Goal: Transaction & Acquisition: Purchase product/service

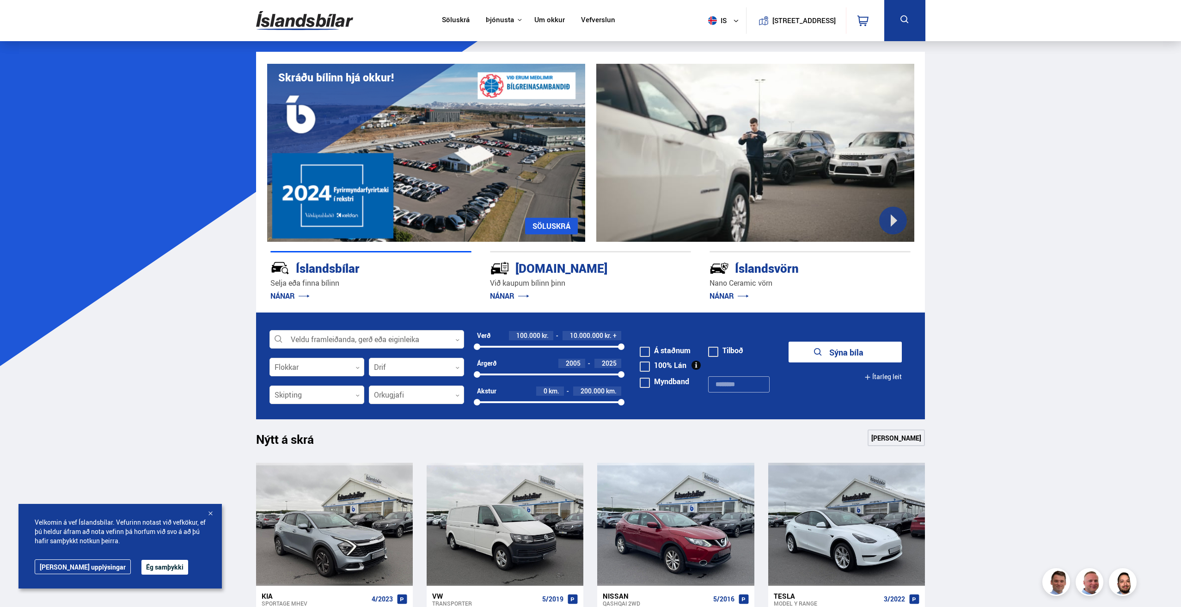
click at [211, 512] on div at bounding box center [210, 513] width 9 height 9
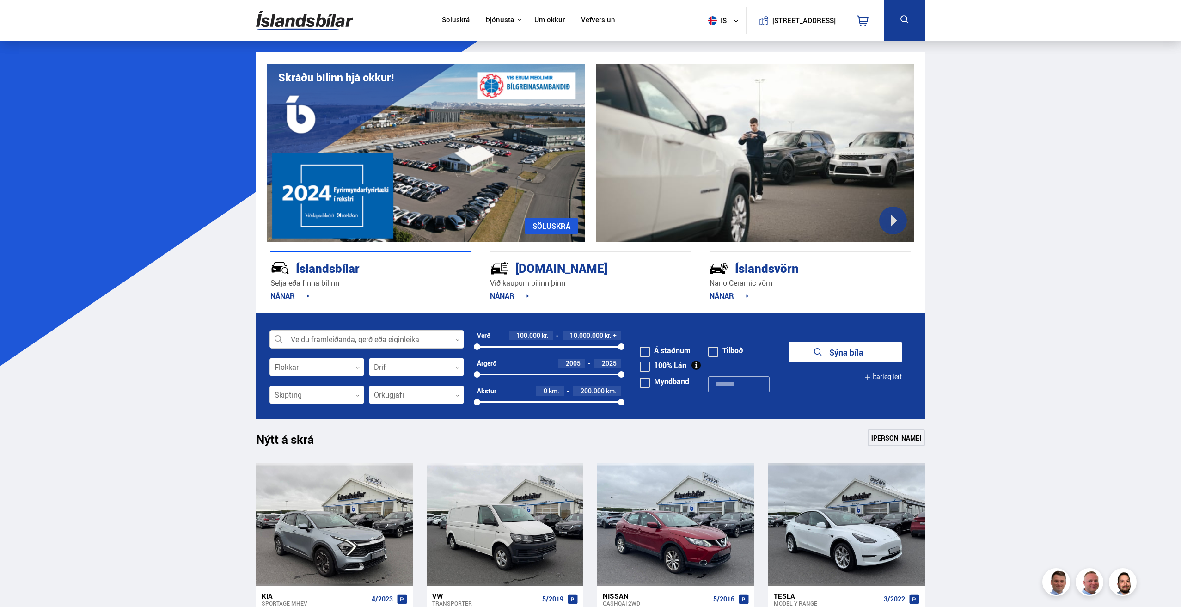
click at [366, 334] on div at bounding box center [366, 339] width 195 height 18
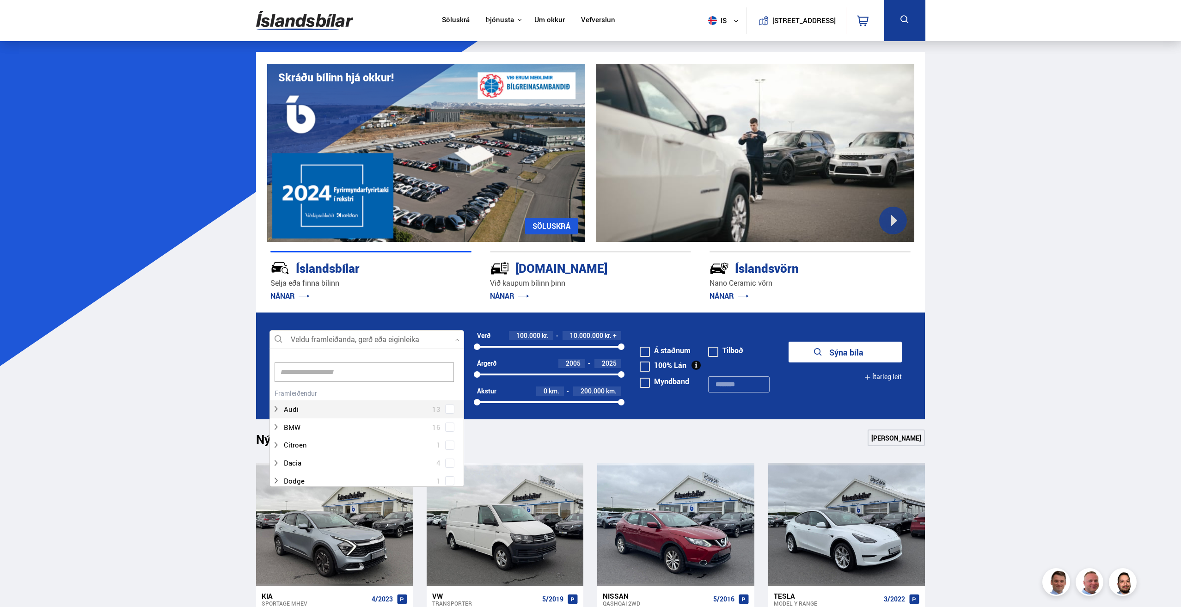
scroll to position [138, 192]
click at [448, 411] on div "Audi 13" at bounding box center [367, 402] width 194 height 32
click at [277, 428] on icon at bounding box center [275, 426] width 7 height 7
click at [452, 378] on div "Audi 13 Audi A3 3 Audi A6 1 Audi e-tron 5 Audi Q5 1 Audi Q7 2 Audi Q8 1" at bounding box center [367, 427] width 194 height 139
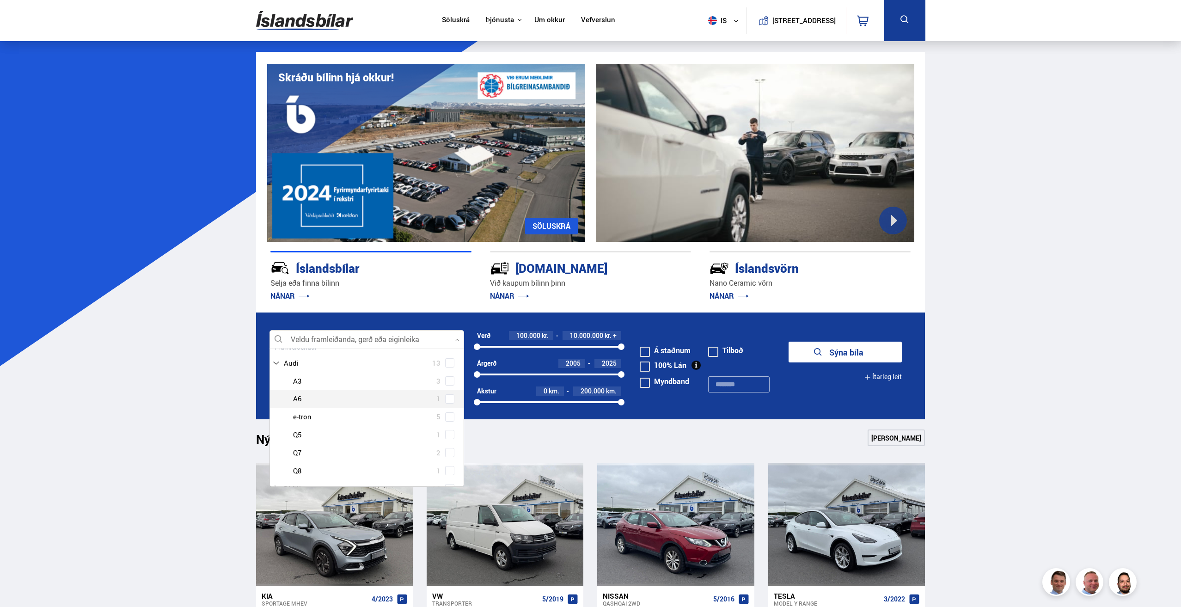
click at [450, 402] on div "Audi A3 3 Audi A6 1 Audi e-tron 5 Audi Q5 1 Audi Q7 2 Audi Q8 1" at bounding box center [367, 426] width 194 height 108
click at [860, 347] on button "Sýna 1 bíla" at bounding box center [844, 351] width 113 height 21
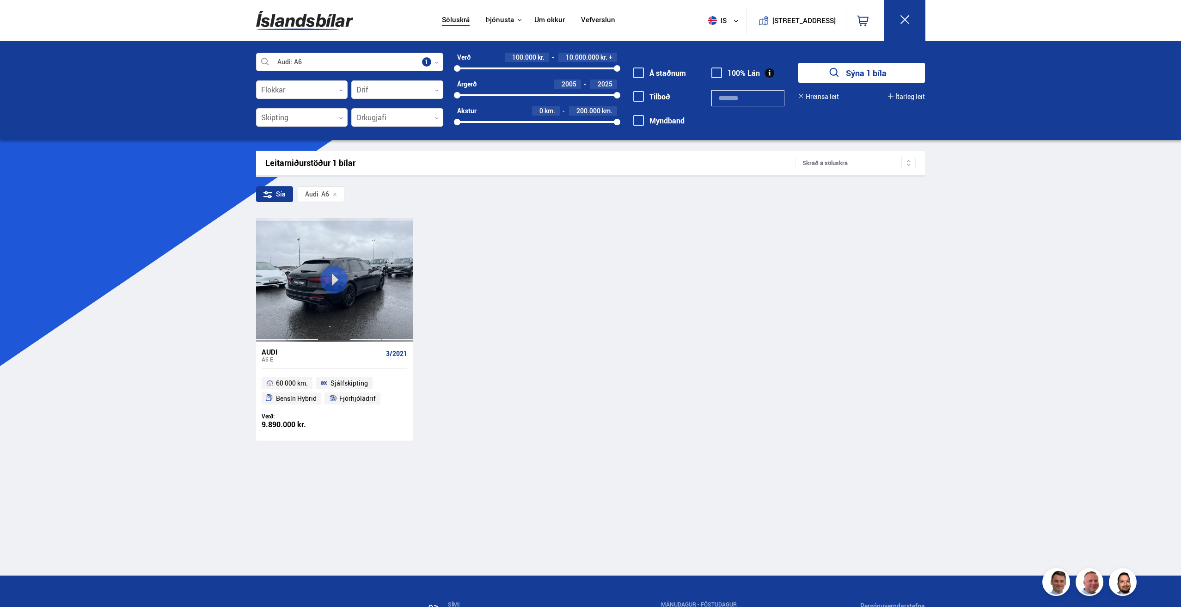
click at [324, 303] on div at bounding box center [333, 279] width 31 height 123
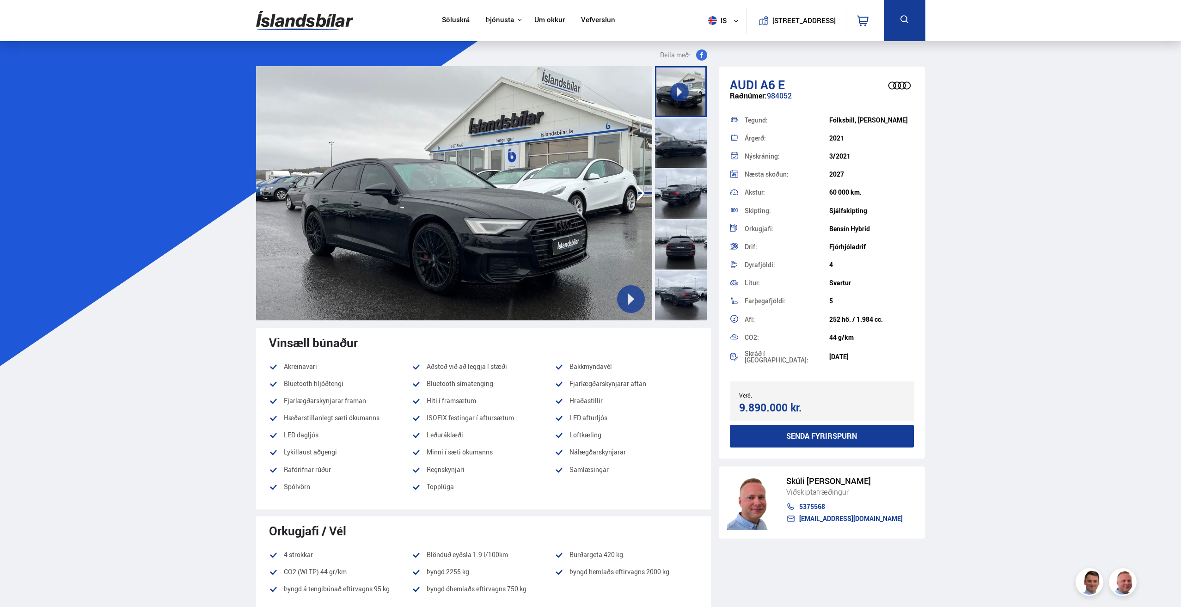
click at [626, 292] on icon at bounding box center [630, 298] width 13 height 13
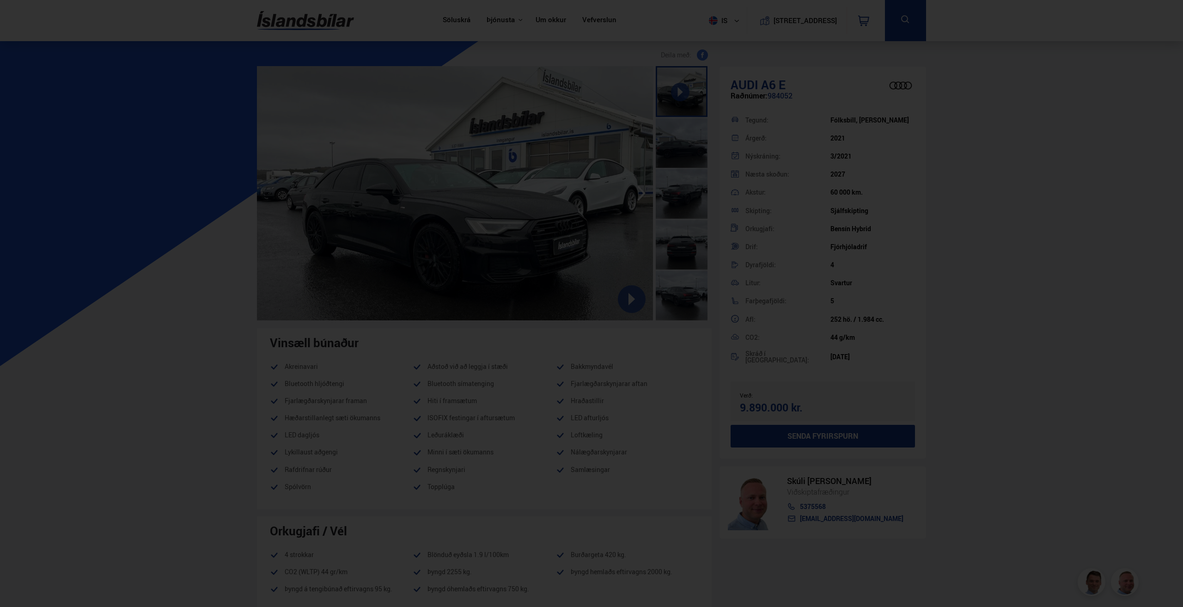
click at [996, 204] on div at bounding box center [591, 303] width 1183 height 607
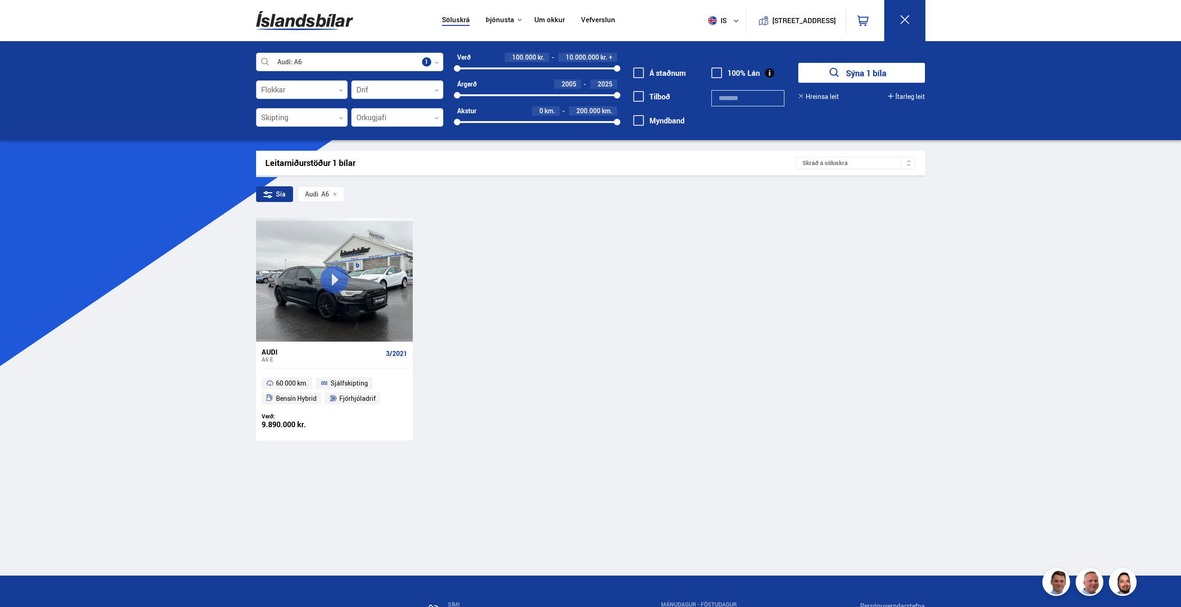
click at [269, 357] on div "A6 E" at bounding box center [322, 359] width 121 height 6
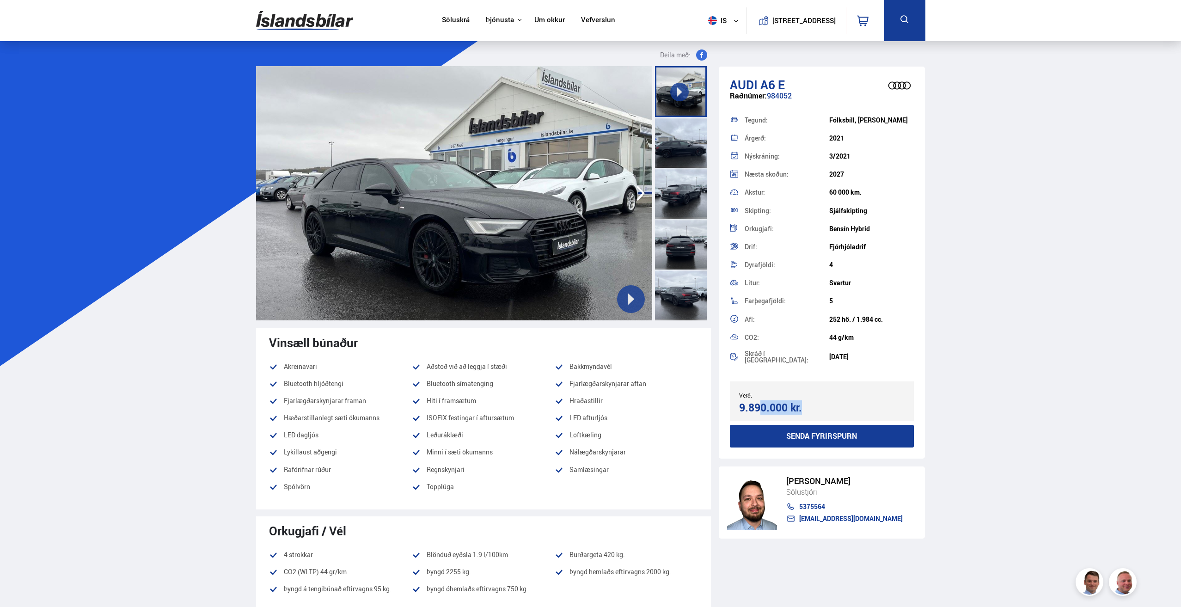
drag, startPoint x: 731, startPoint y: 400, endPoint x: 789, endPoint y: 407, distance: 58.6
click at [789, 407] on div "Verð: 9.890.000 kr. Ásett verð/Skiptiverð 9.890.000 kr." at bounding box center [822, 401] width 184 height 40
click at [859, 404] on div "Verð: 9.890.000 kr. Ásett verð/Skiptiverð 9.890.000 kr." at bounding box center [822, 401] width 184 height 40
